Goal: Find specific page/section: Find specific page/section

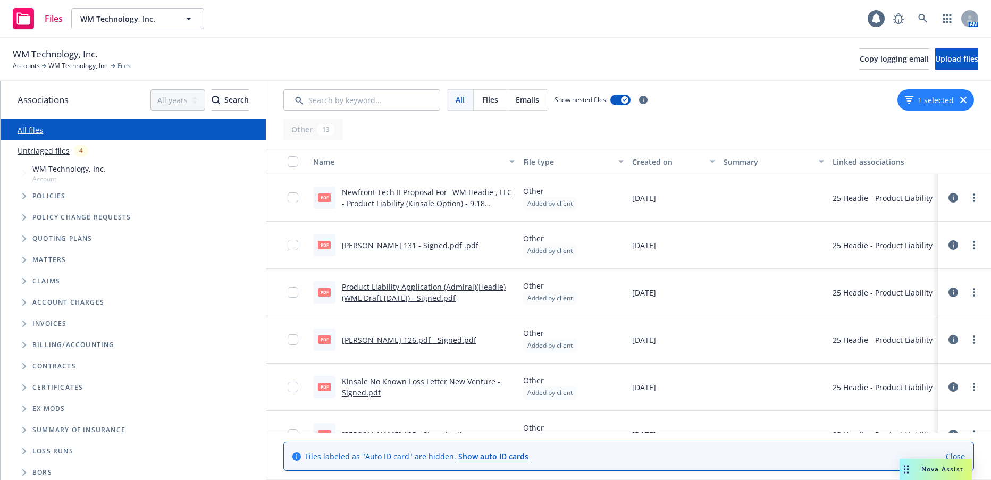
click at [415, 341] on link "[PERSON_NAME] 126.pdf - Signed.pdf" at bounding box center [409, 340] width 135 height 10
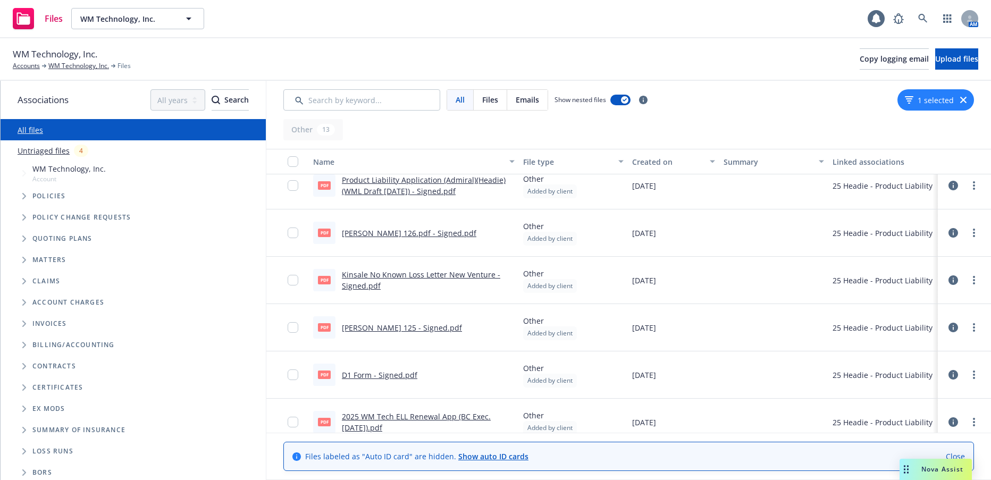
scroll to position [160, 0]
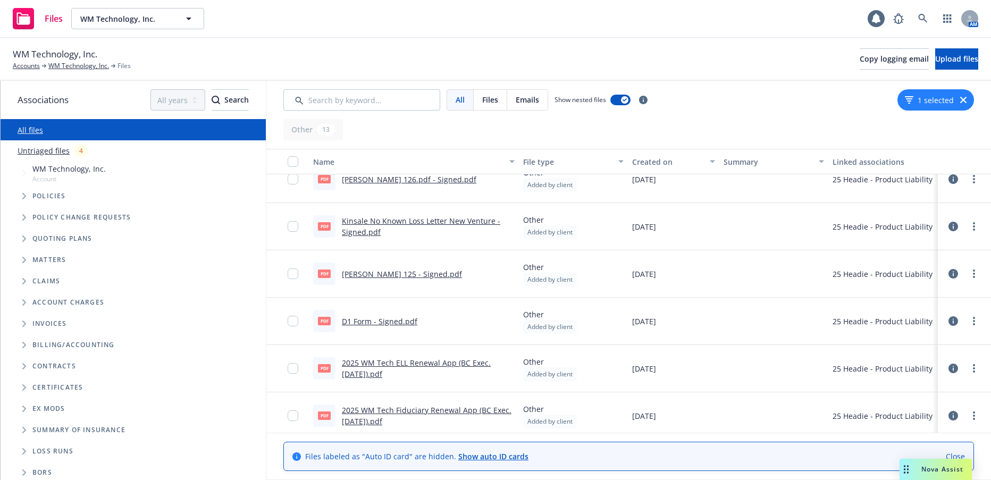
click at [394, 322] on link "D1 Form - Signed.pdf" at bounding box center [380, 321] width 76 height 10
click at [921, 19] on icon at bounding box center [923, 19] width 10 height 10
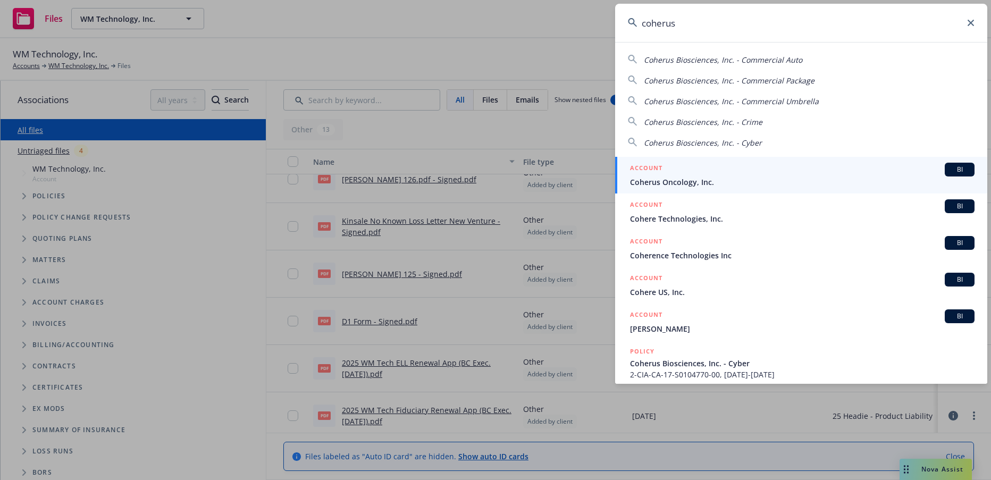
type input "coherus"
click at [680, 179] on span "Coherus Oncology, Inc." at bounding box center [802, 182] width 345 height 11
